Goal: Information Seeking & Learning: Learn about a topic

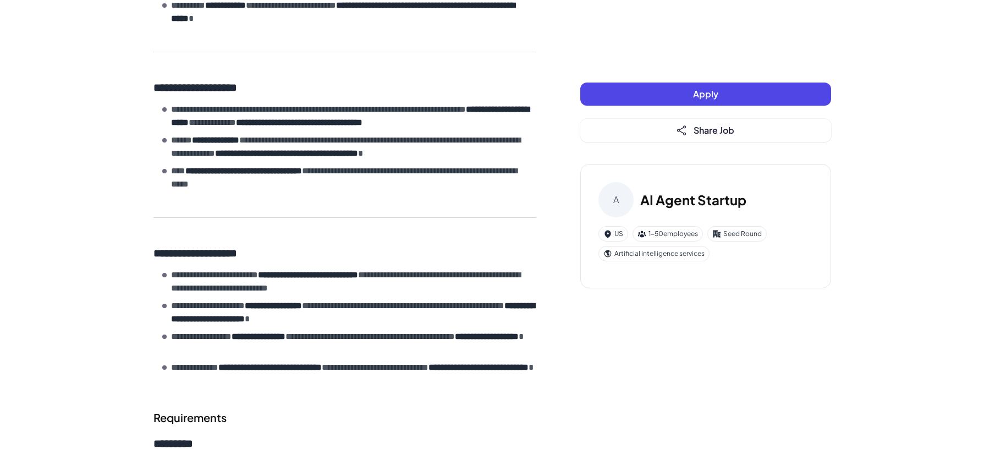
scroll to position [708, 0]
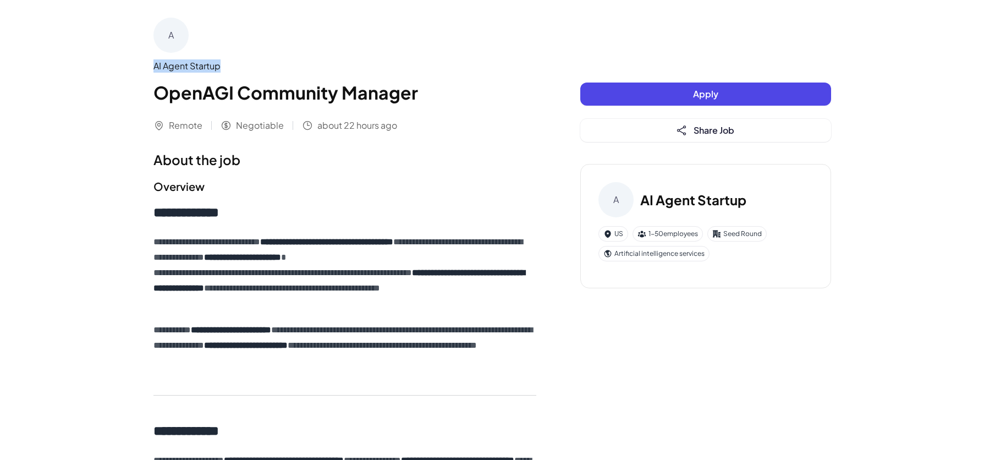
drag, startPoint x: 151, startPoint y: 66, endPoint x: 244, endPoint y: 63, distance: 93.5
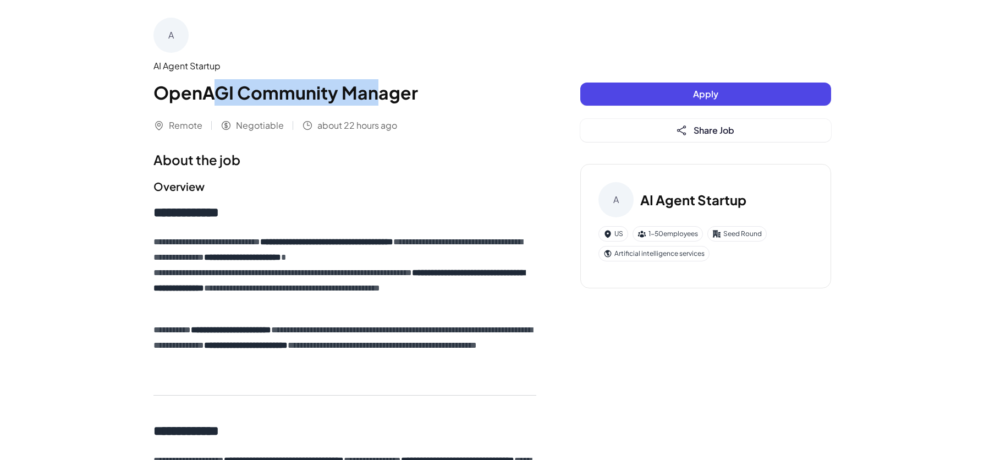
drag, startPoint x: 219, startPoint y: 97, endPoint x: 391, endPoint y: 93, distance: 171.6
click at [384, 93] on h1 "OpenAGI Community Manager" at bounding box center [344, 92] width 383 height 26
drag, startPoint x: 423, startPoint y: 96, endPoint x: 130, endPoint y: 99, distance: 292.5
click at [196, 92] on h1 "OpenAGI Community Manager" at bounding box center [344, 92] width 383 height 26
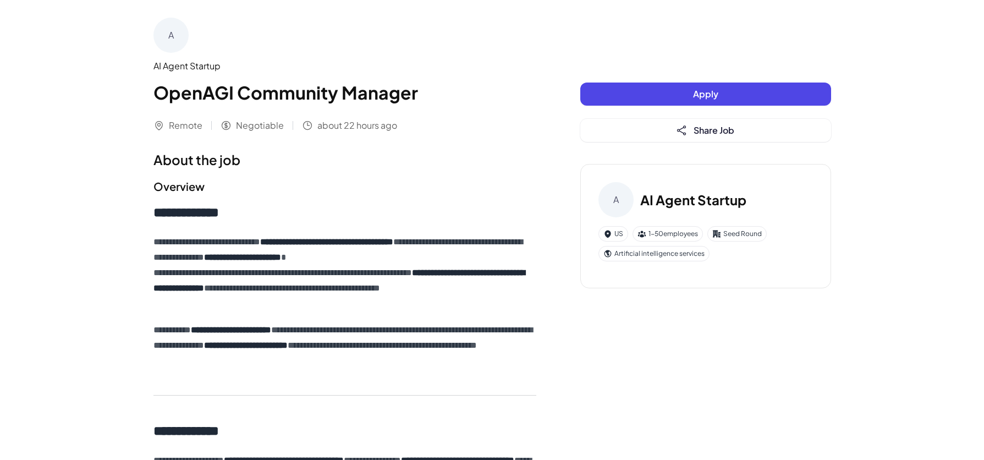
drag, startPoint x: 196, startPoint y: 92, endPoint x: 332, endPoint y: 87, distance: 135.4
click at [330, 87] on h1 "OpenAGI Community Manager" at bounding box center [344, 92] width 383 height 26
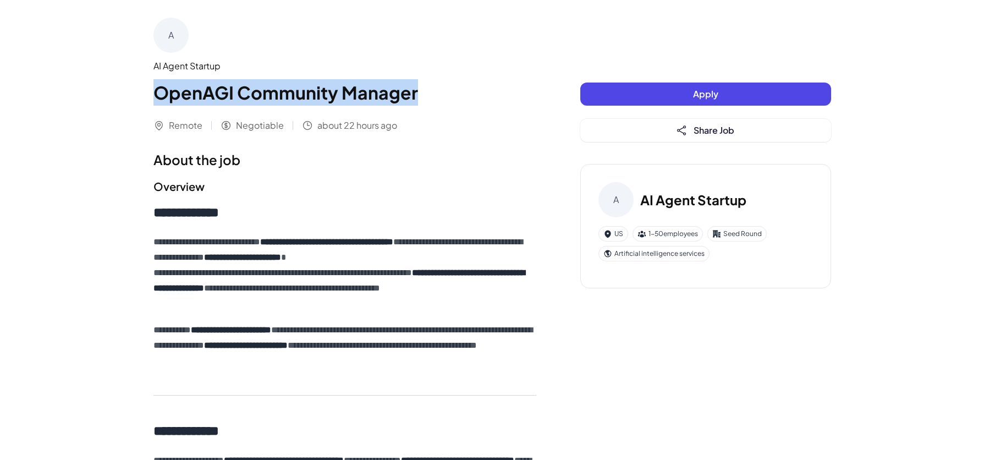
drag, startPoint x: 497, startPoint y: 101, endPoint x: 57, endPoint y: 97, distance: 439.3
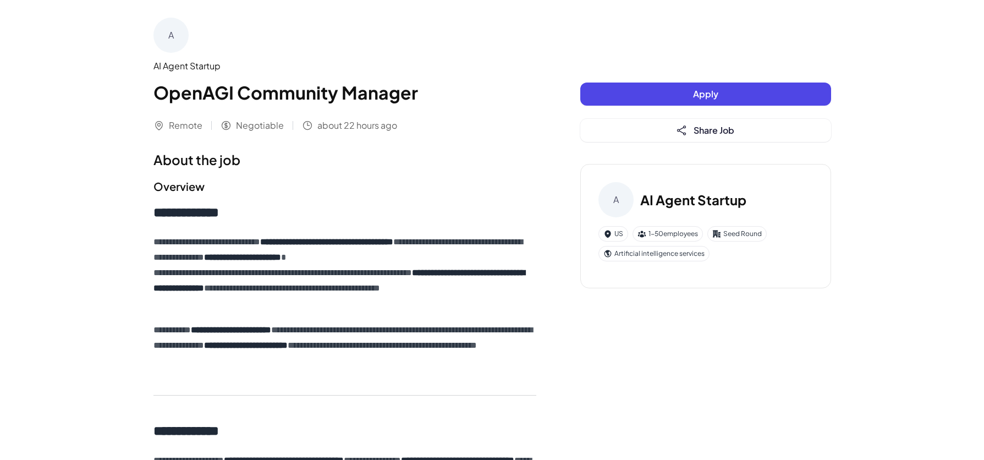
click at [238, 87] on h1 "OpenAGI Community Manager" at bounding box center [344, 92] width 383 height 26
